Goal: Task Accomplishment & Management: Complete application form

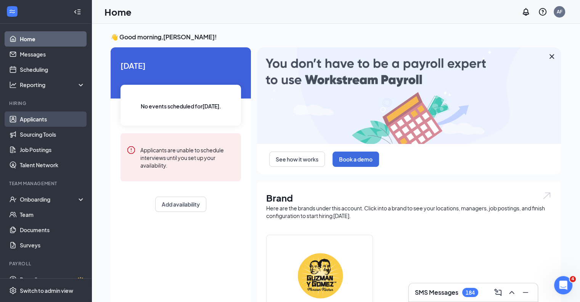
click at [45, 115] on link "Applicants" at bounding box center [52, 118] width 65 height 15
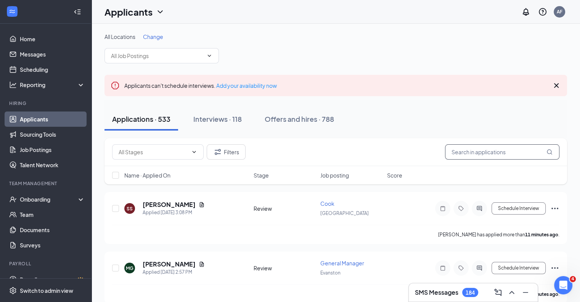
click at [482, 146] on input "text" at bounding box center [502, 151] width 114 height 15
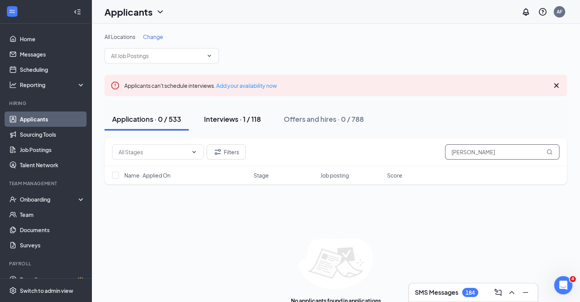
type input "[PERSON_NAME]"
click at [243, 117] on div "Interviews · 1 / 118" at bounding box center [232, 119] width 57 height 10
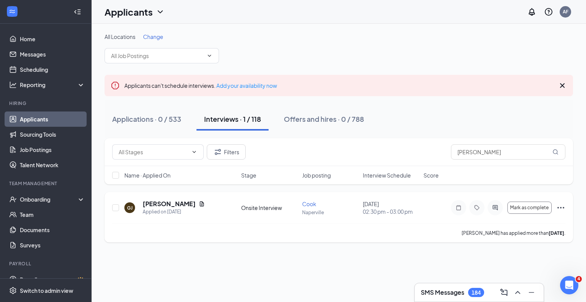
click at [562, 207] on icon "Ellipses" at bounding box center [560, 207] width 9 height 9
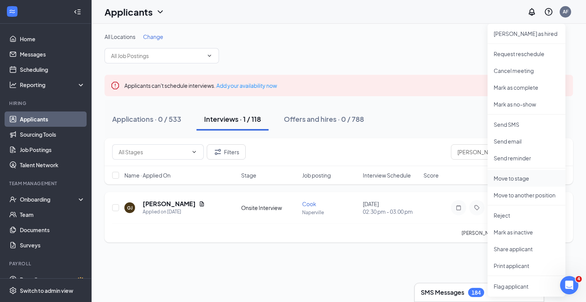
click at [526, 175] on p "Move to stage" at bounding box center [527, 178] width 66 height 8
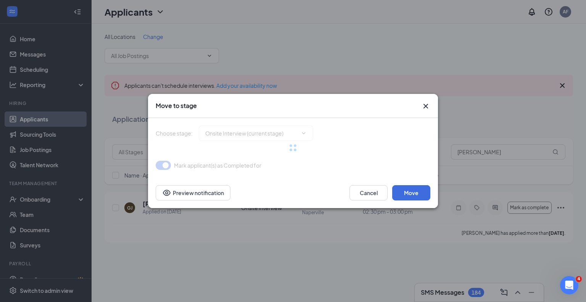
type input "Hiring Complete (next stage)"
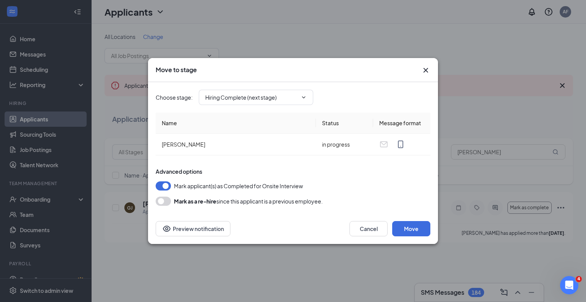
click at [426, 70] on icon "Cross" at bounding box center [425, 70] width 9 height 9
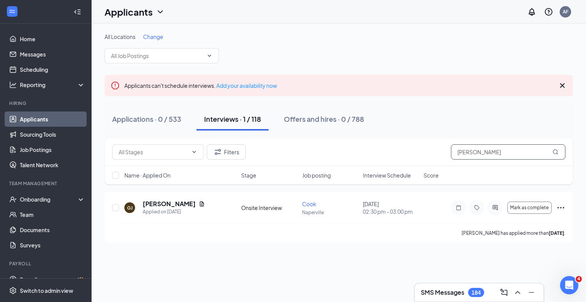
click at [488, 151] on input "[PERSON_NAME]" at bounding box center [508, 151] width 114 height 15
click at [561, 205] on icon "Ellipses" at bounding box center [560, 207] width 9 height 9
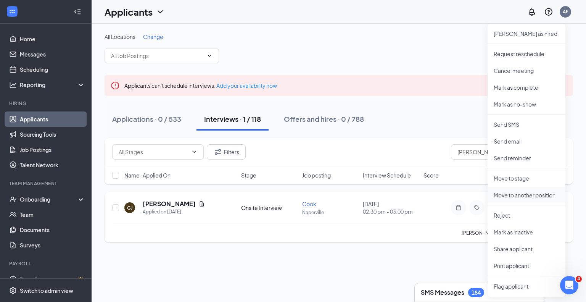
click at [531, 192] on p "Move to another position" at bounding box center [527, 195] width 66 height 8
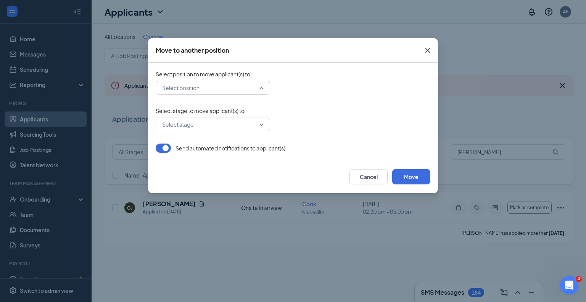
click at [241, 81] on input "search" at bounding box center [210, 87] width 100 height 13
type input "Crew"
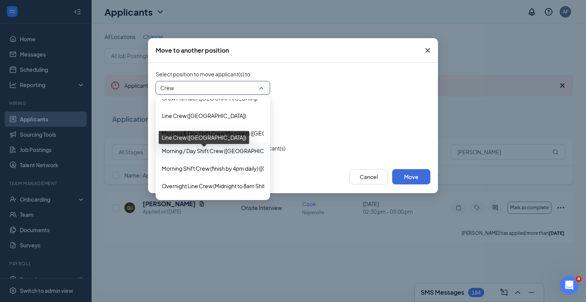
scroll to position [116, 0]
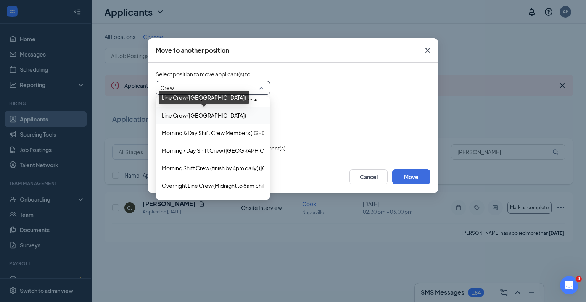
click at [215, 114] on span "Line Crew ([GEOGRAPHIC_DATA])" at bounding box center [204, 115] width 84 height 8
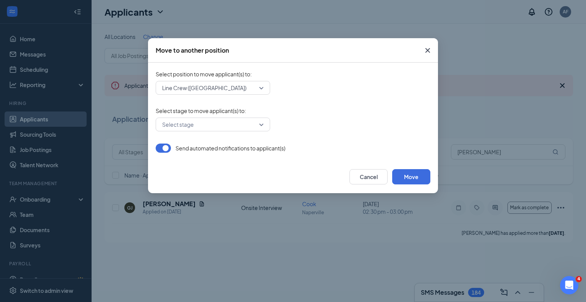
click at [168, 147] on button "button" at bounding box center [163, 147] width 15 height 9
click at [205, 128] on input "search" at bounding box center [210, 124] width 100 height 13
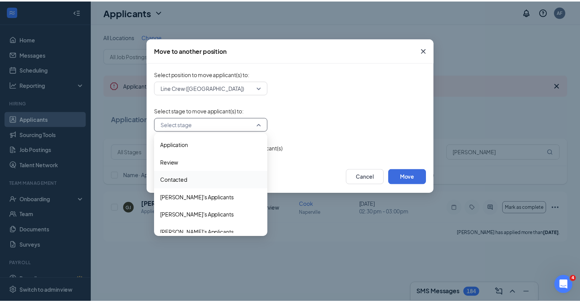
scroll to position [166, 0]
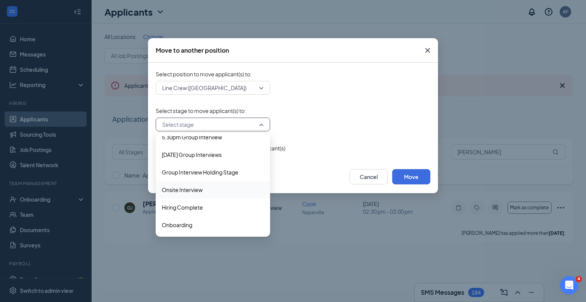
click at [198, 190] on span "Onsite Interview" at bounding box center [182, 189] width 41 height 8
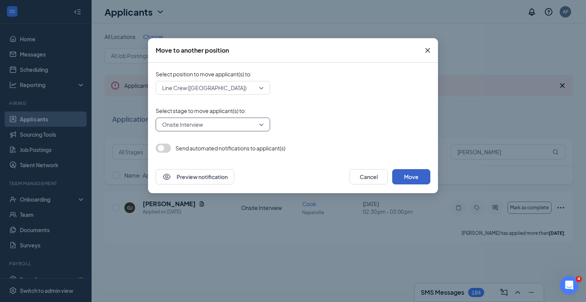
click at [412, 178] on button "Move" at bounding box center [411, 176] width 38 height 15
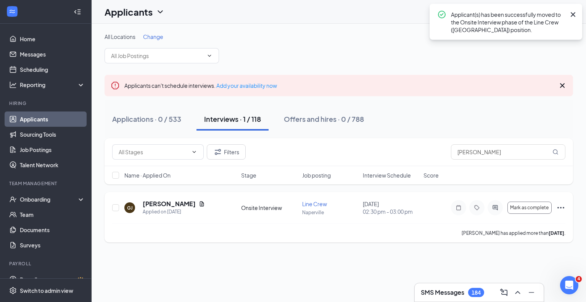
click at [560, 209] on icon "Ellipses" at bounding box center [560, 207] width 9 height 9
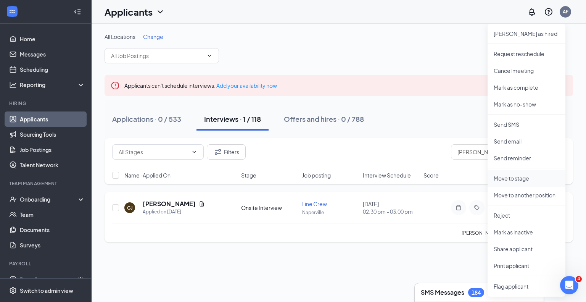
click at [521, 180] on p "Move to stage" at bounding box center [527, 178] width 66 height 8
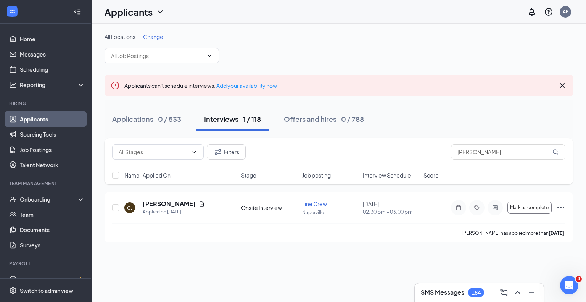
type input "Hiring Complete (next stage)"
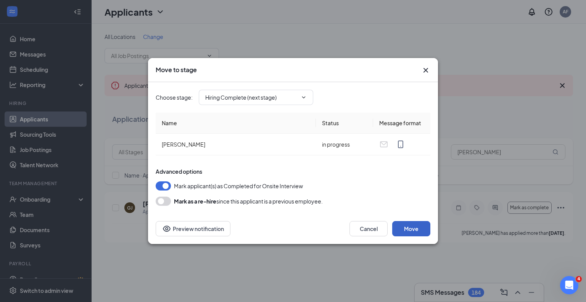
click at [408, 224] on button "Move" at bounding box center [411, 228] width 38 height 15
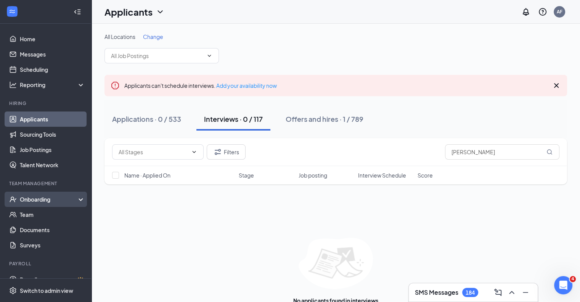
click at [47, 201] on div "Onboarding" at bounding box center [49, 199] width 59 height 8
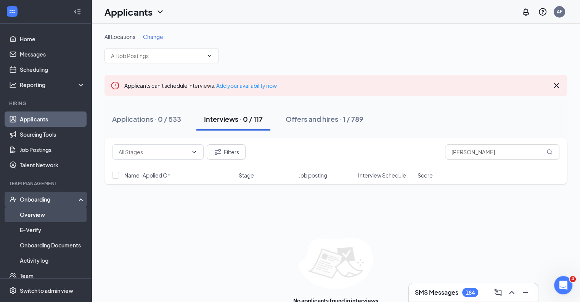
click at [42, 212] on link "Overview" at bounding box center [52, 214] width 65 height 15
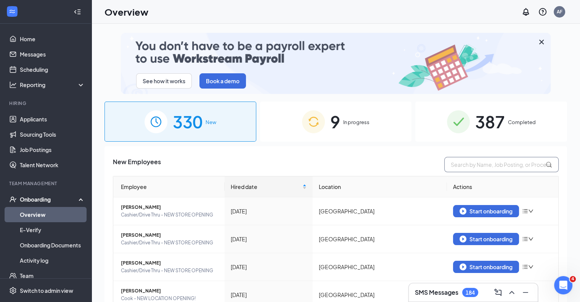
click at [463, 164] on input "text" at bounding box center [501, 164] width 114 height 15
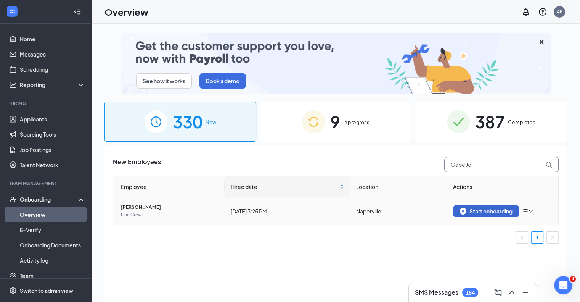
type input "Gabe Jo"
click at [498, 214] on div "Start onboarding" at bounding box center [486, 210] width 53 height 7
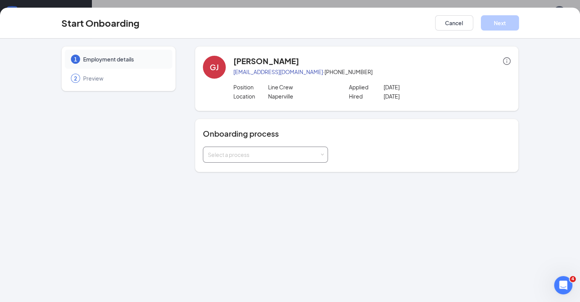
click at [276, 154] on div "Select a process" at bounding box center [264, 155] width 112 height 8
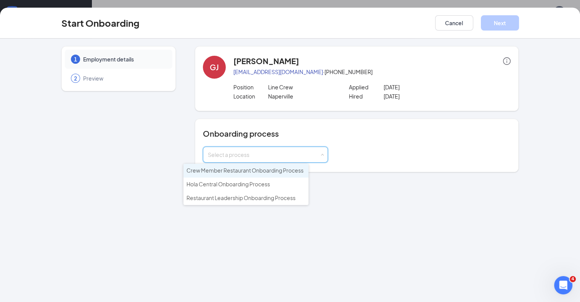
click at [260, 166] on li "Crew Member Restaurant Onboarding Process" at bounding box center [245, 171] width 125 height 14
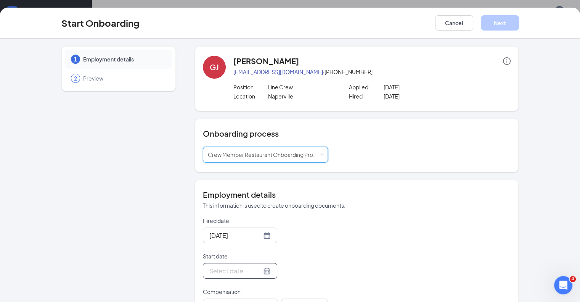
click at [240, 269] on div at bounding box center [239, 271] width 61 height 10
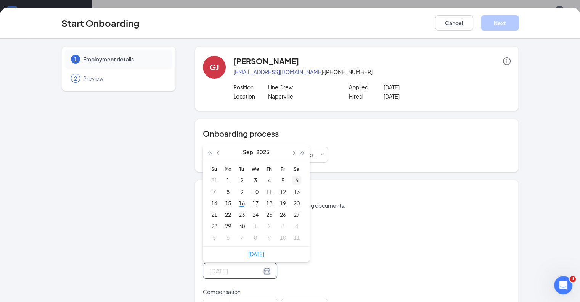
type input "[DATE]"
click at [292, 200] on div "20" at bounding box center [296, 202] width 9 height 9
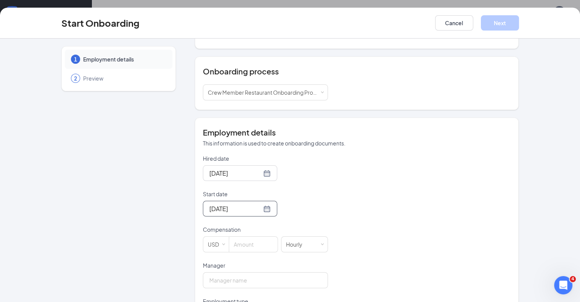
scroll to position [66, 0]
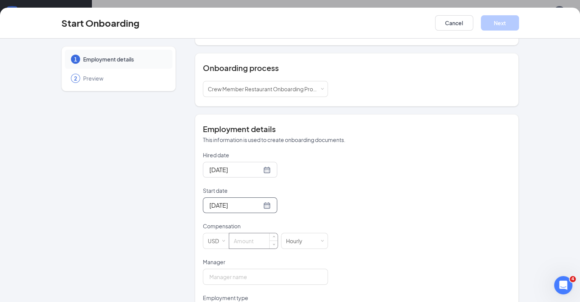
click at [229, 240] on input at bounding box center [253, 240] width 48 height 15
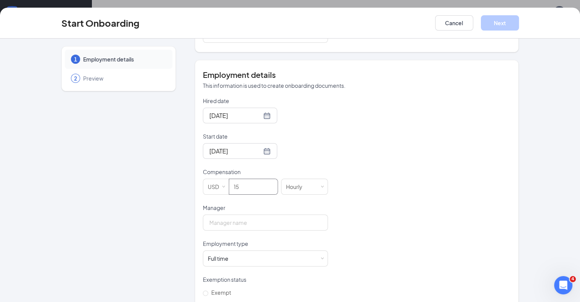
scroll to position [119, 0]
type input "15"
click at [211, 228] on input "Manager" at bounding box center [265, 223] width 125 height 16
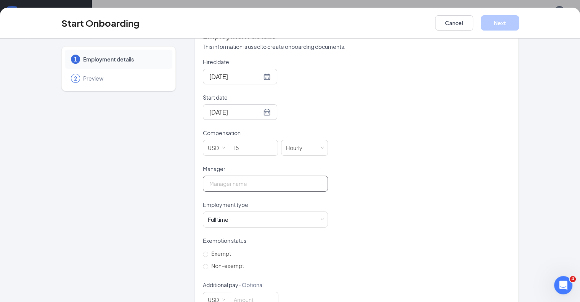
scroll to position [158, 0]
type input "[PERSON_NAME]"
click at [238, 221] on div "Full time Works 30+ hours per week and is reasonably expected to work" at bounding box center [265, 219] width 115 height 15
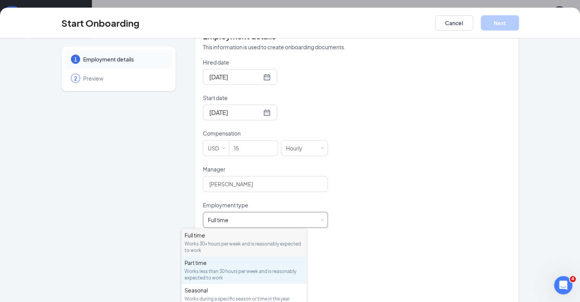
click at [237, 264] on div "Part time" at bounding box center [244, 263] width 119 height 8
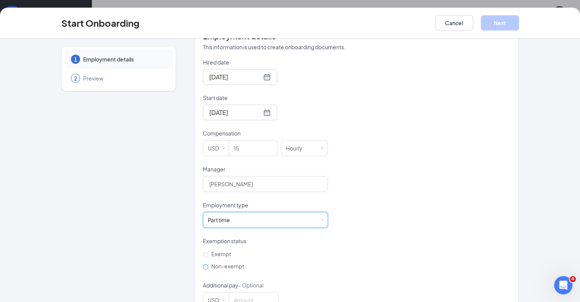
click at [211, 267] on span "Non-exempt" at bounding box center [227, 265] width 39 height 7
click at [208, 267] on input "Non-exempt" at bounding box center [205, 266] width 5 height 5
radio input "true"
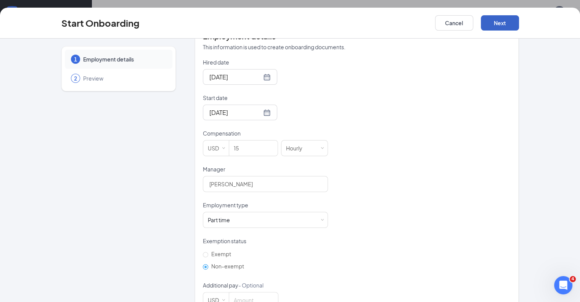
click at [519, 21] on button "Next" at bounding box center [500, 22] width 38 height 15
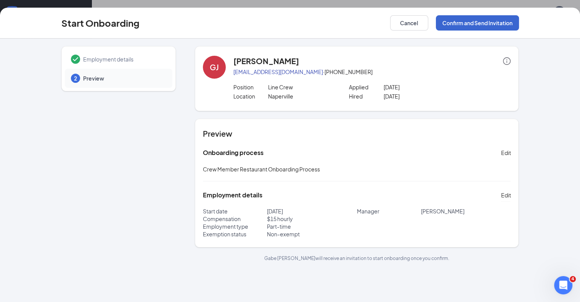
scroll to position [0, 0]
click at [519, 27] on button "Confirm and Send Invitation" at bounding box center [477, 22] width 83 height 15
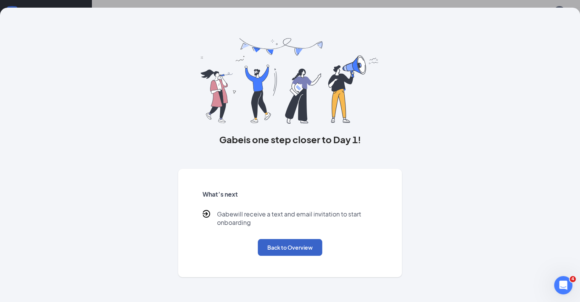
click at [295, 254] on button "Back to Overview" at bounding box center [290, 247] width 64 height 17
